Goal: Check status: Check status

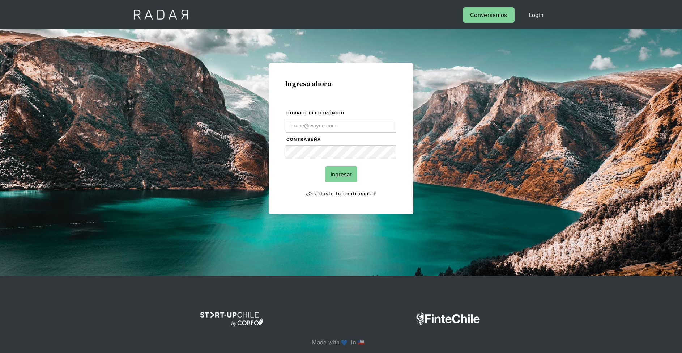
click at [349, 159] on form "Correo electrónico Contraseña Ingresar ¿Olvidaste tu contraseña?" at bounding box center [340, 153] width 111 height 88
click at [362, 122] on input "Correo electrónico" at bounding box center [341, 126] width 111 height 14
type input "[PERSON_NAME][EMAIL_ADDRESS][PERSON_NAME][DOMAIN_NAME]"
click at [346, 174] on input "Ingresar" at bounding box center [341, 174] width 32 height 16
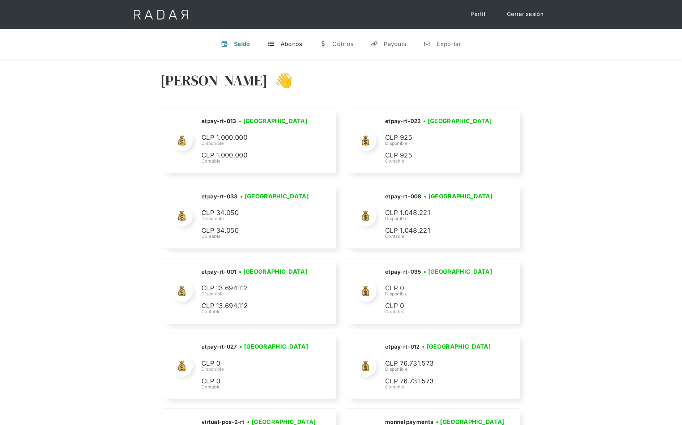
click at [288, 44] on div "Abonos" at bounding box center [292, 43] width 22 height 7
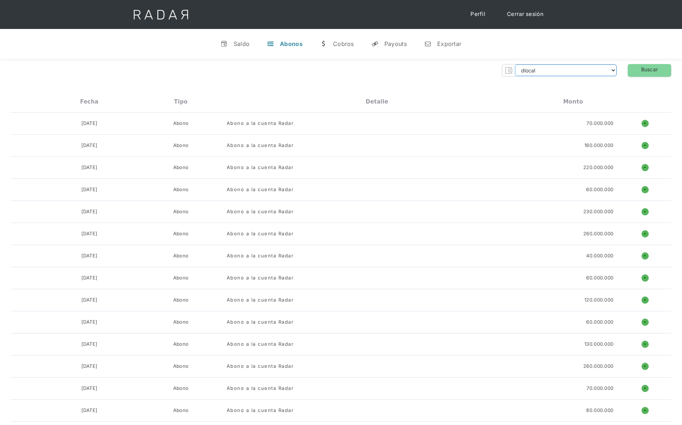
click at [521, 71] on select "dlocal demergechile fcacl2 remitee clpro coster urigol radar-cliente radar-clie…" at bounding box center [566, 70] width 102 height 12
click at [515, 64] on select "dlocal demergechile fcacl2 remitee clpro coster urigol radar-cliente radar-clie…" at bounding box center [566, 70] width 102 height 12
click at [640, 70] on link "Buscar" at bounding box center [649, 70] width 43 height 13
click at [589, 71] on select "dlocal demergechile fcacl2 remitee clpro [PERSON_NAME] urigol radar-cliente rad…" at bounding box center [566, 70] width 102 height 12
select select "monnetpayments"
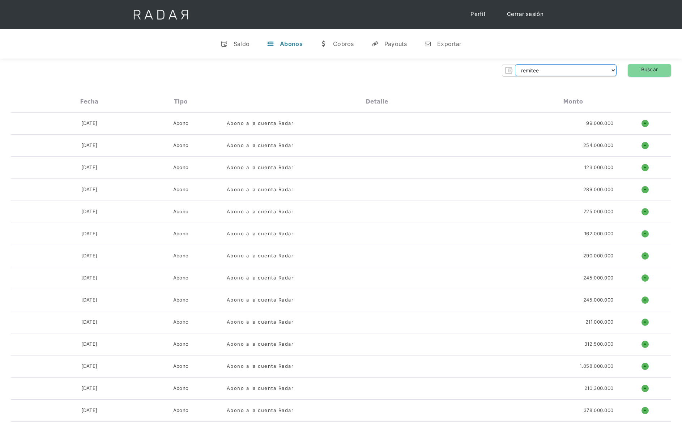
click at [515, 64] on select "dlocal demergechile fcacl2 remitee clpro [PERSON_NAME] urigol radar-cliente rad…" at bounding box center [566, 70] width 102 height 12
click at [649, 70] on link "Buscar" at bounding box center [649, 70] width 43 height 13
click at [344, 43] on div "Cobros" at bounding box center [343, 43] width 21 height 7
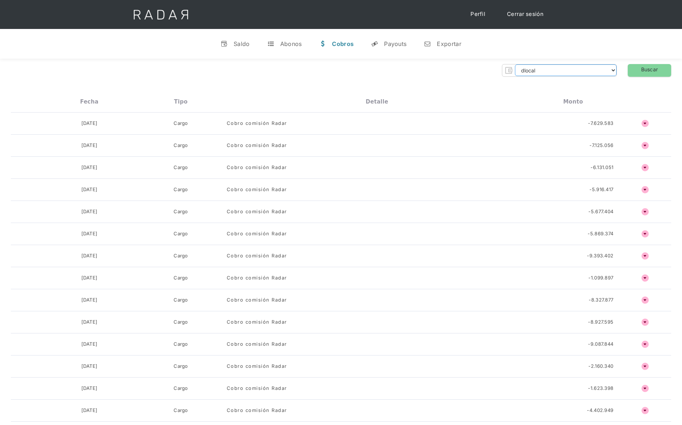
click at [540, 72] on select "dlocal demergechile fcacl2 remitee clpro coster urigol radar-cliente radar-clie…" at bounding box center [566, 70] width 102 height 12
click at [515, 64] on select "dlocal demergechile fcacl2 remitee clpro coster urigol radar-cliente radar-clie…" at bounding box center [566, 70] width 102 height 12
click at [540, 72] on select "dlocal demergechile fcacl2 remitee clpro coster urigol radar-cliente radar-clie…" at bounding box center [566, 70] width 102 height 12
click at [515, 64] on select "dlocal demergechile fcacl2 remitee clpro coster urigol radar-cliente radar-clie…" at bounding box center [566, 70] width 102 height 12
click at [648, 71] on link "Buscar" at bounding box center [649, 70] width 43 height 13
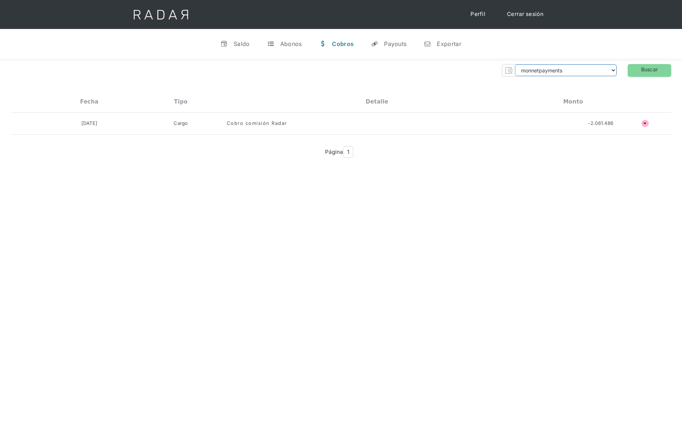
click at [589, 69] on select "dlocal demergechile fcacl2 remitee clpro [PERSON_NAME] urigol radar-cliente rad…" at bounding box center [566, 70] width 102 height 12
select select "onekeypayments"
click at [515, 64] on select "dlocal demergechile fcacl2 remitee clpro [PERSON_NAME] urigol radar-cliente rad…" at bounding box center [566, 70] width 102 height 12
click at [654, 68] on link "Buscar" at bounding box center [649, 70] width 43 height 13
click at [392, 46] on div "Payouts" at bounding box center [395, 43] width 22 height 7
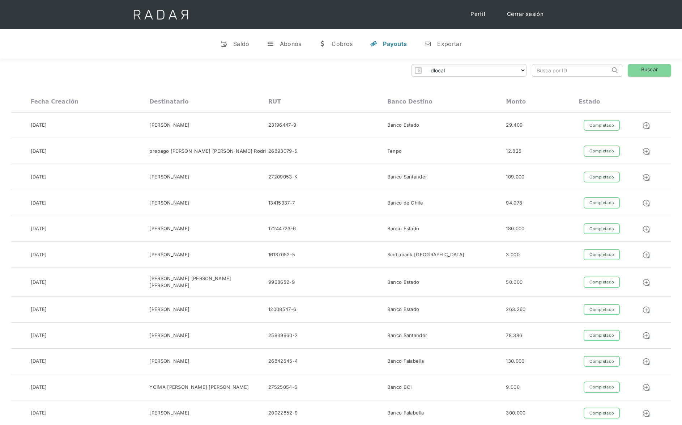
click at [434, 66] on select "dlocal demergechile fcacl2 remitee clpro [PERSON_NAME] urigol radar-cliente rad…" at bounding box center [476, 70] width 102 height 12
select select "onekeypayments"
click at [425, 64] on select "dlocal demergechile fcacl2 remitee clpro [PERSON_NAME] urigol radar-cliente rad…" at bounding box center [476, 70] width 102 height 12
click at [646, 70] on link "Buscar" at bounding box center [649, 70] width 43 height 13
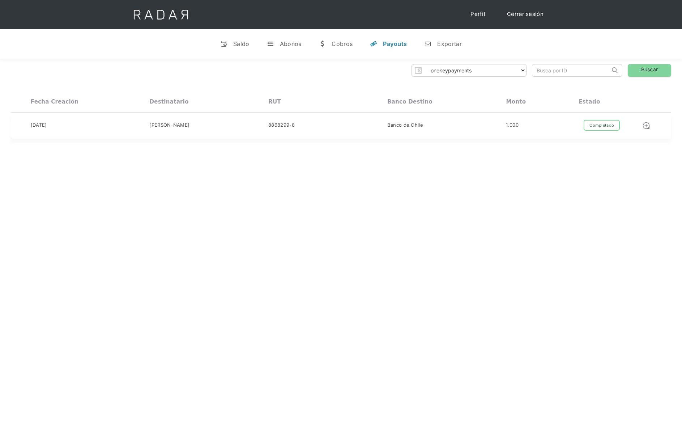
click at [290, 128] on div "8868299-8" at bounding box center [281, 125] width 26 height 7
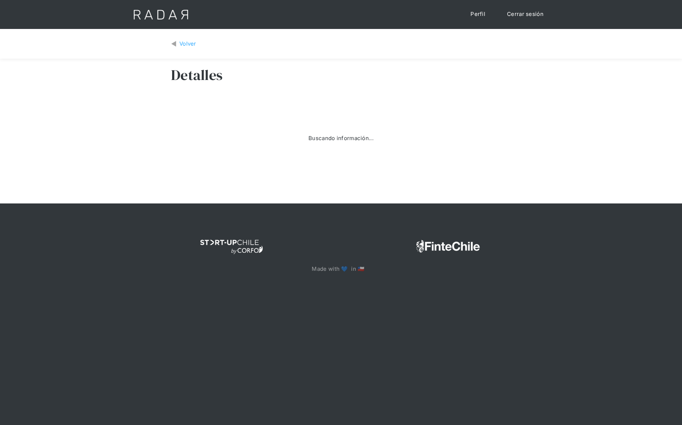
click at [208, 75] on h3 "Detalles" at bounding box center [196, 75] width 51 height 18
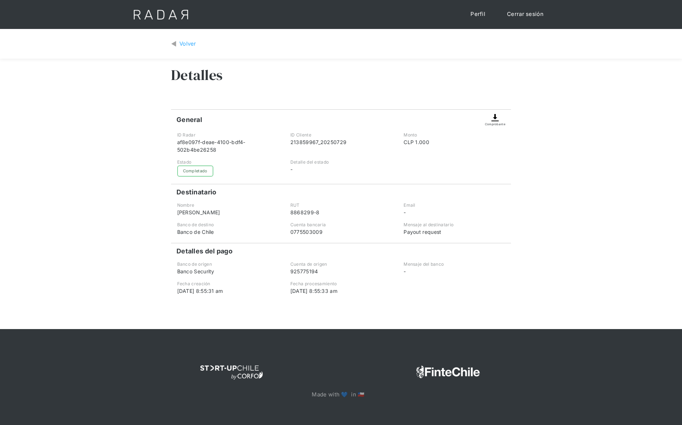
click at [188, 45] on div "Volver" at bounding box center [187, 44] width 17 height 8
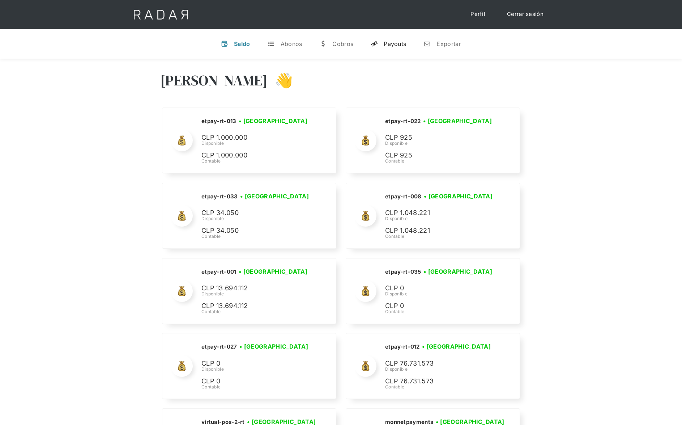
click at [395, 43] on div "Payouts" at bounding box center [395, 43] width 22 height 7
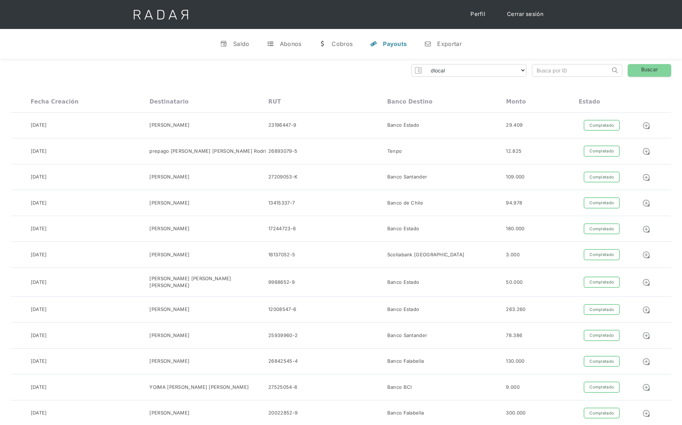
click at [459, 76] on select "dlocal demergechile fcacl2 remitee clpro coster urigol radar-cliente radar-clie…" at bounding box center [476, 70] width 102 height 12
drag, startPoint x: 357, startPoint y: 74, endPoint x: 423, endPoint y: 75, distance: 66.2
click at [359, 75] on div "dlocal demergechile fcacl2 remitee clpro [PERSON_NAME] urigol radar-cliente rad…" at bounding box center [341, 70] width 660 height 13
click at [516, 75] on select "dlocal demergechile fcacl2 remitee clpro [PERSON_NAME] urigol radar-cliente rad…" at bounding box center [476, 70] width 102 height 12
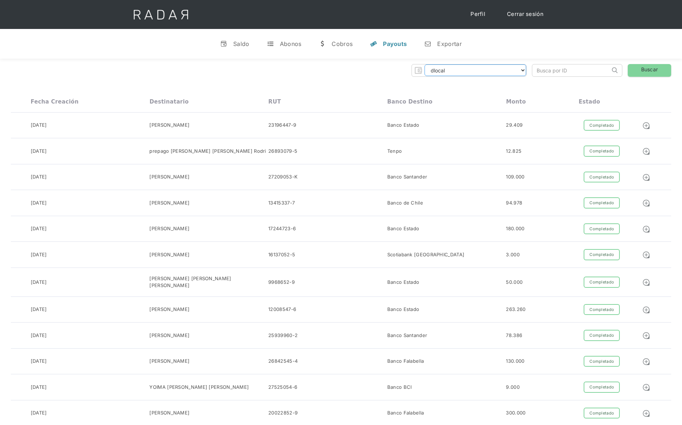
select select "clmax-rt"
click at [425, 64] on select "dlocal demergechile fcacl2 remitee clpro [PERSON_NAME] urigol radar-cliente rad…" at bounding box center [476, 70] width 102 height 12
click at [641, 72] on link "Buscar" at bounding box center [649, 70] width 43 height 13
click at [368, 131] on div "17244723-6" at bounding box center [327, 125] width 119 height 11
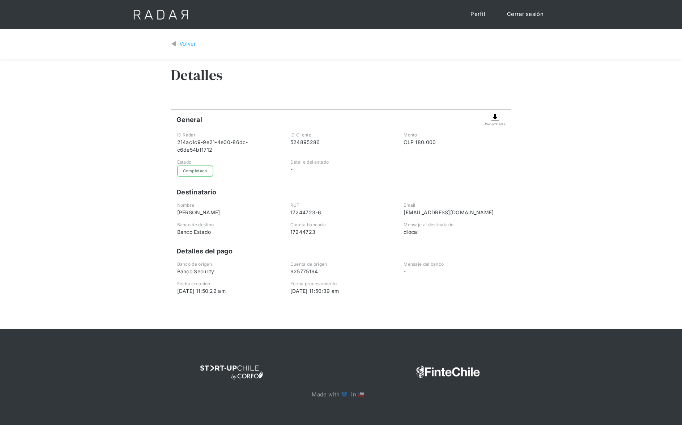
click at [189, 43] on div "Volver" at bounding box center [187, 44] width 17 height 8
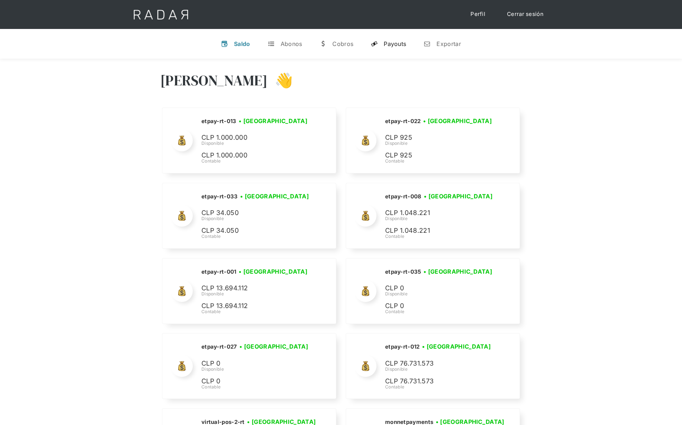
click at [402, 41] on div "Payouts" at bounding box center [395, 43] width 22 height 7
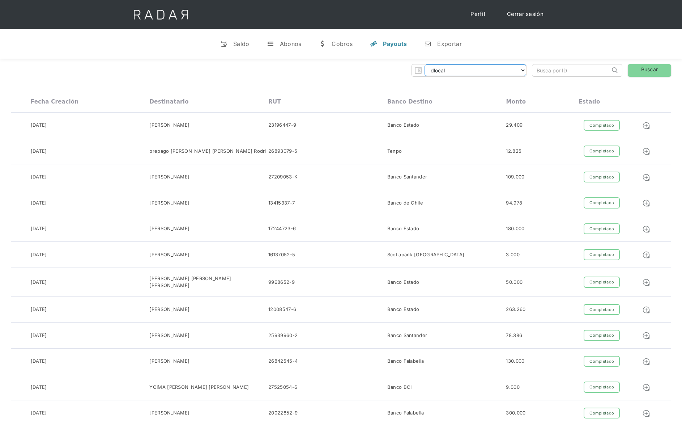
click at [470, 71] on select "dlocal demergechile fcacl2 remitee clpro [PERSON_NAME] urigol radar-cliente rad…" at bounding box center [476, 70] width 102 height 12
select select "remitee"
click at [425, 64] on select "dlocal demergechile fcacl2 remitee clpro [PERSON_NAME] urigol radar-cliente rad…" at bounding box center [476, 70] width 102 height 12
click at [643, 74] on link "Buscar" at bounding box center [649, 70] width 43 height 13
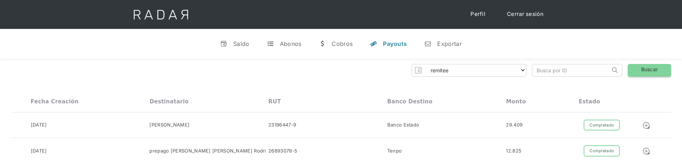
click at [643, 74] on link "Buscar" at bounding box center [649, 70] width 43 height 13
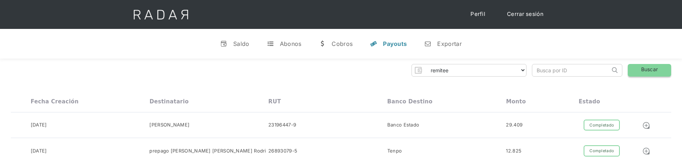
click at [643, 74] on link "Buscar" at bounding box center [649, 70] width 43 height 13
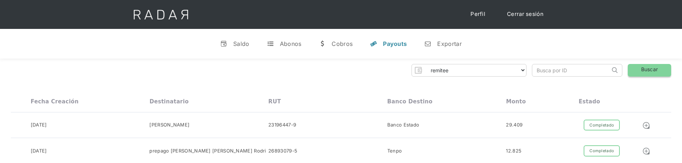
click at [643, 74] on link "Buscar" at bounding box center [649, 70] width 43 height 13
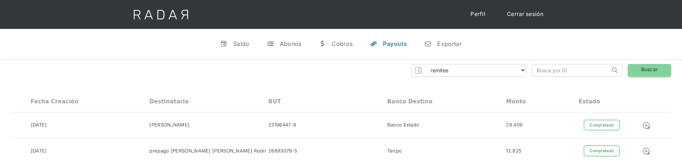
click at [643, 74] on link "Buscar" at bounding box center [649, 70] width 43 height 13
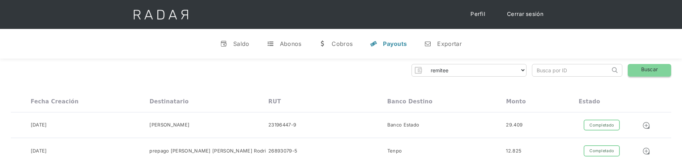
click at [643, 74] on link "Buscar" at bounding box center [649, 70] width 43 height 13
click at [648, 69] on link "Buscar" at bounding box center [649, 70] width 43 height 13
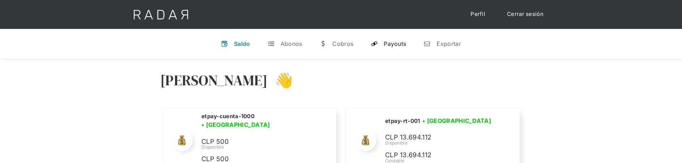
click at [398, 41] on div "Payouts" at bounding box center [395, 43] width 22 height 7
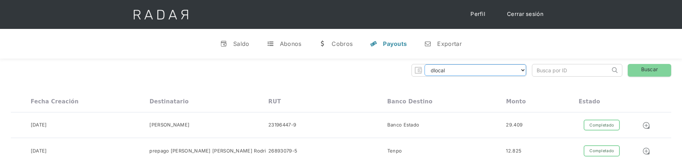
click at [485, 71] on select "dlocal demergechile fcacl2 remitee clpro [PERSON_NAME] urigol radar-cliente rad…" at bounding box center [476, 70] width 102 height 12
select select "[PERSON_NAME]-transfer"
click at [425, 64] on select "dlocal demergechile fcacl2 remitee clpro [PERSON_NAME] urigol radar-cliente rad…" at bounding box center [476, 70] width 102 height 12
click at [651, 70] on link "Buscar" at bounding box center [649, 70] width 43 height 13
click at [400, 115] on div "[DATE] [PERSON_NAME] 18691869-k Banco BCI 676.000 Completado Pendiente Fallido …" at bounding box center [341, 125] width 660 height 26
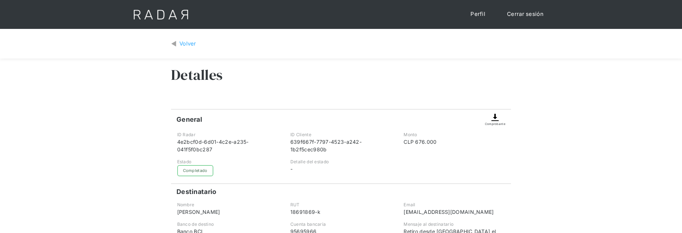
click at [188, 43] on div "Volver" at bounding box center [187, 44] width 17 height 8
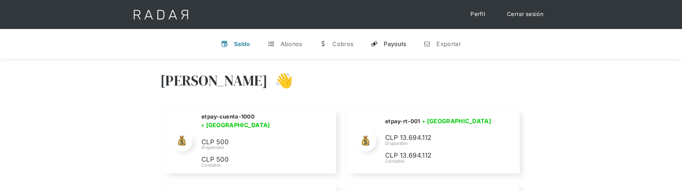
click at [410, 44] on link "y Payouts" at bounding box center [388, 43] width 47 height 19
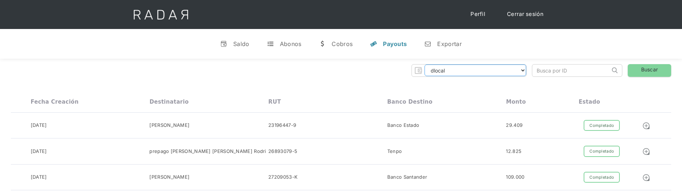
click at [436, 69] on select "dlocal demergechile fcacl2 remitee clpro [PERSON_NAME] urigol radar-cliente rad…" at bounding box center [476, 70] width 102 height 12
select select "ebanx"
click at [425, 64] on select "dlocal demergechile fcacl2 remitee clpro [PERSON_NAME] urigol radar-cliente rad…" at bounding box center [476, 70] width 102 height 12
click at [635, 74] on link "Buscar" at bounding box center [649, 70] width 43 height 13
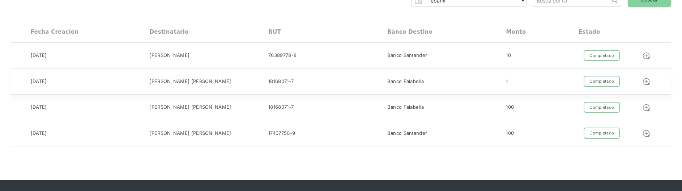
scroll to position [70, 0]
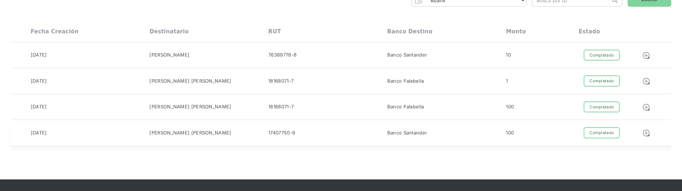
click at [370, 138] on div "12-09-2024 Anderson Fraga 17407750-9 Banco Santander 100 Completado Pendiente F…" at bounding box center [341, 133] width 660 height 26
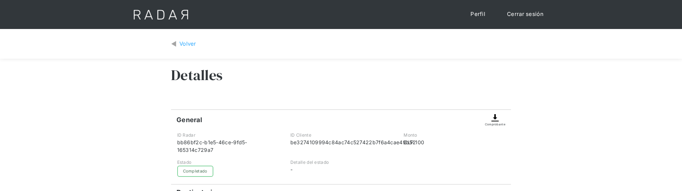
click at [194, 43] on div "Volver" at bounding box center [187, 44] width 17 height 8
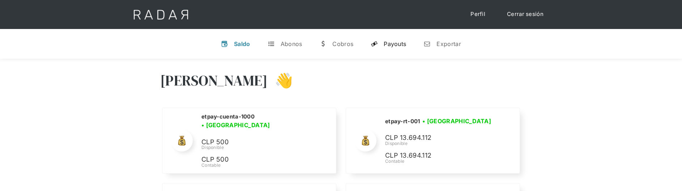
click at [392, 43] on div "Payouts" at bounding box center [395, 43] width 22 height 7
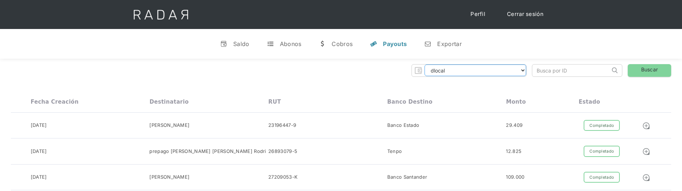
click at [468, 68] on select "dlocal demergechile fcacl2 remitee clpro [PERSON_NAME] urigol radar-cliente rad…" at bounding box center [476, 70] width 102 height 12
select select "bysolutions-rt"
click at [425, 64] on select "dlocal demergechile fcacl2 remitee clpro [PERSON_NAME] urigol radar-cliente rad…" at bounding box center [476, 70] width 102 height 12
click at [652, 68] on link "Buscar" at bounding box center [649, 70] width 43 height 13
click at [382, 158] on div "26-08-2025 Marina Valenzuela 13785394-9 Banco Estado 10.000 Completado Pendient…" at bounding box center [341, 151] width 660 height 26
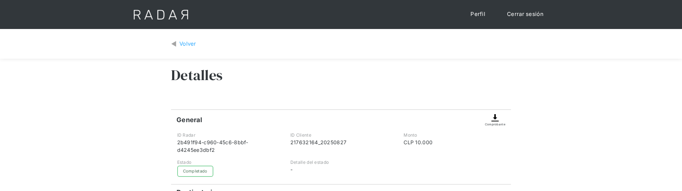
click at [189, 44] on div "Volver" at bounding box center [187, 44] width 17 height 8
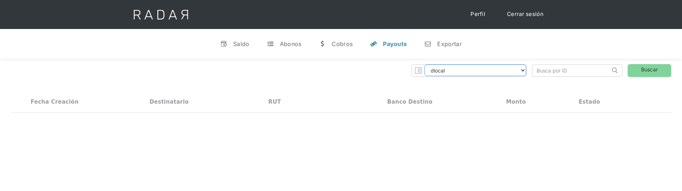
click at [511, 72] on select "dlocal demergechile fcacl2 remitee clpro [PERSON_NAME] urigol radar-cliente rad…" at bounding box center [476, 70] width 102 height 12
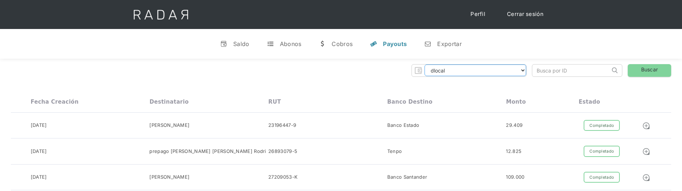
click at [425, 64] on select "dlocal demergechile fcacl2 remitee clpro [PERSON_NAME] urigol radar-cliente rad…" at bounding box center [476, 70] width 102 height 12
click at [643, 68] on link "Buscar" at bounding box center [649, 70] width 43 height 13
click at [447, 75] on select "dlocal demergechile fcacl2 remitee clpro [PERSON_NAME] urigol radar-cliente rad…" at bounding box center [476, 70] width 102 height 12
select select "clmax-rt"
click at [425, 64] on select "dlocal demergechile fcacl2 remitee clpro [PERSON_NAME] urigol radar-cliente rad…" at bounding box center [476, 70] width 102 height 12
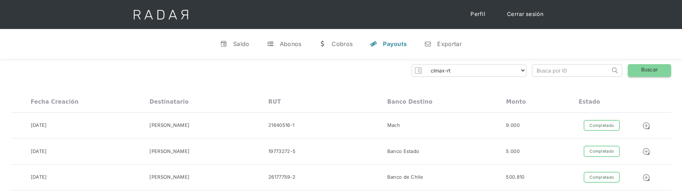
click at [637, 74] on link "Buscar" at bounding box center [649, 70] width 43 height 13
click at [529, 10] on link "Cerrar sesión" at bounding box center [525, 14] width 51 height 14
